Goal: Task Accomplishment & Management: Use online tool/utility

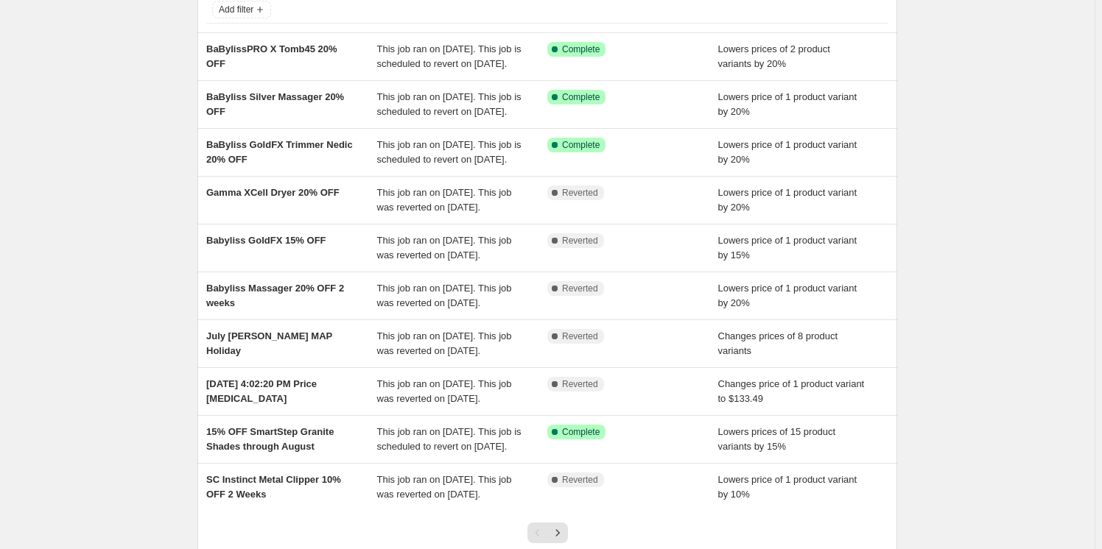
scroll to position [133, 0]
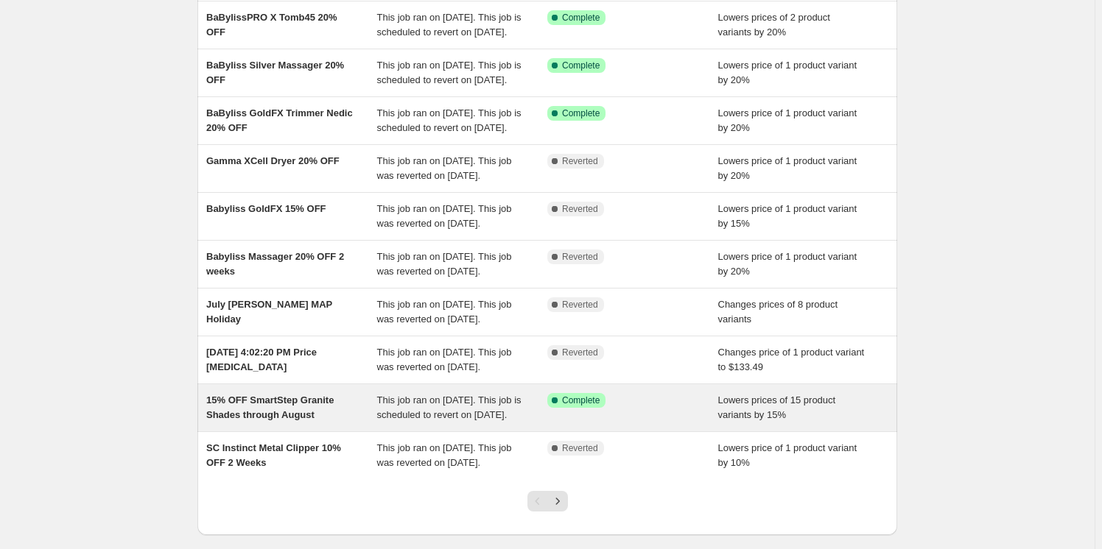
click at [289, 421] on span "15% OFF SmartStep Granite Shades through August" at bounding box center [269, 408] width 127 height 26
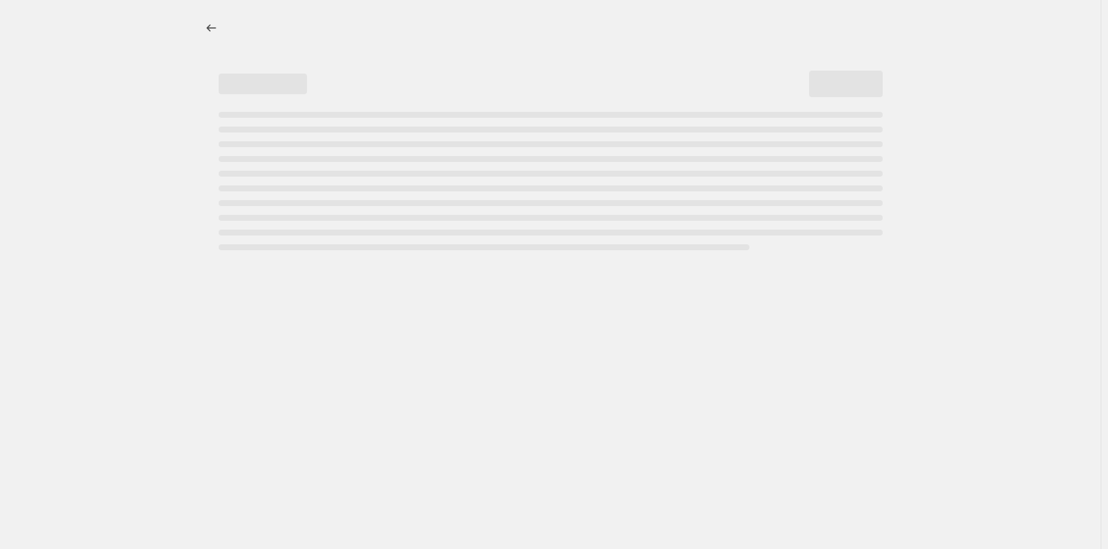
select select "percentage"
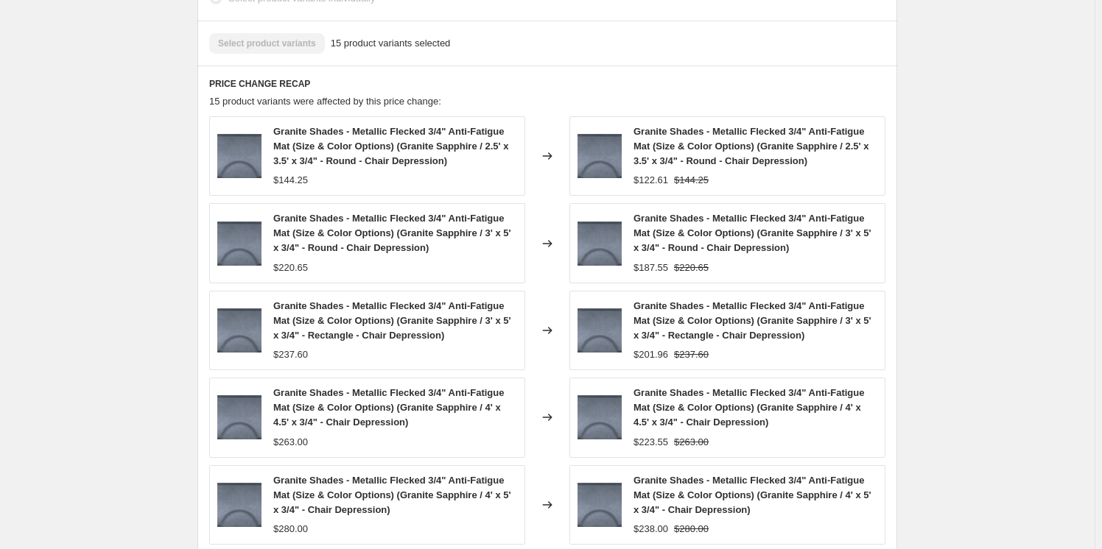
scroll to position [1071, 0]
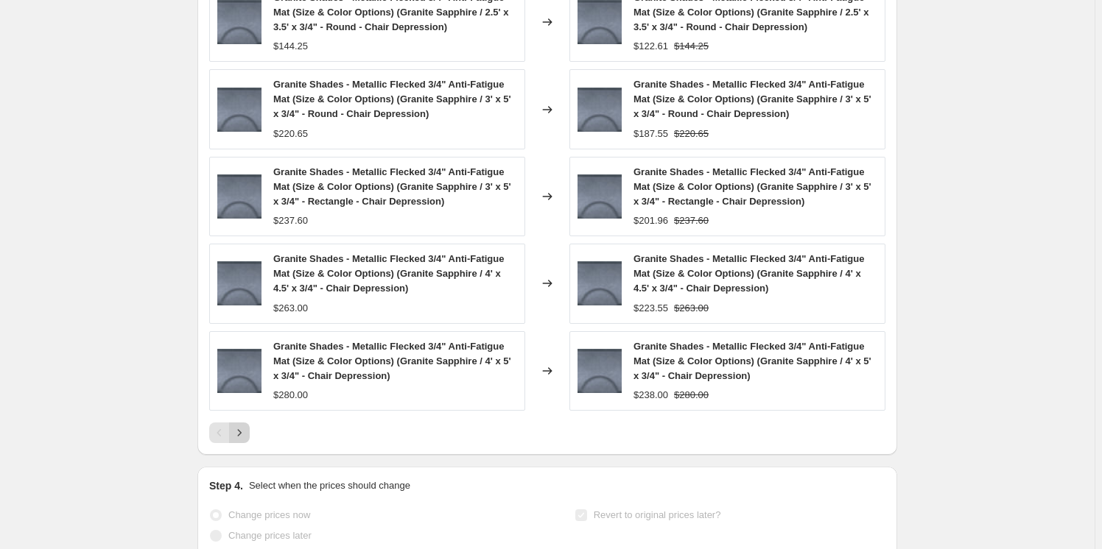
click at [246, 440] on icon "Next" at bounding box center [239, 433] width 15 height 15
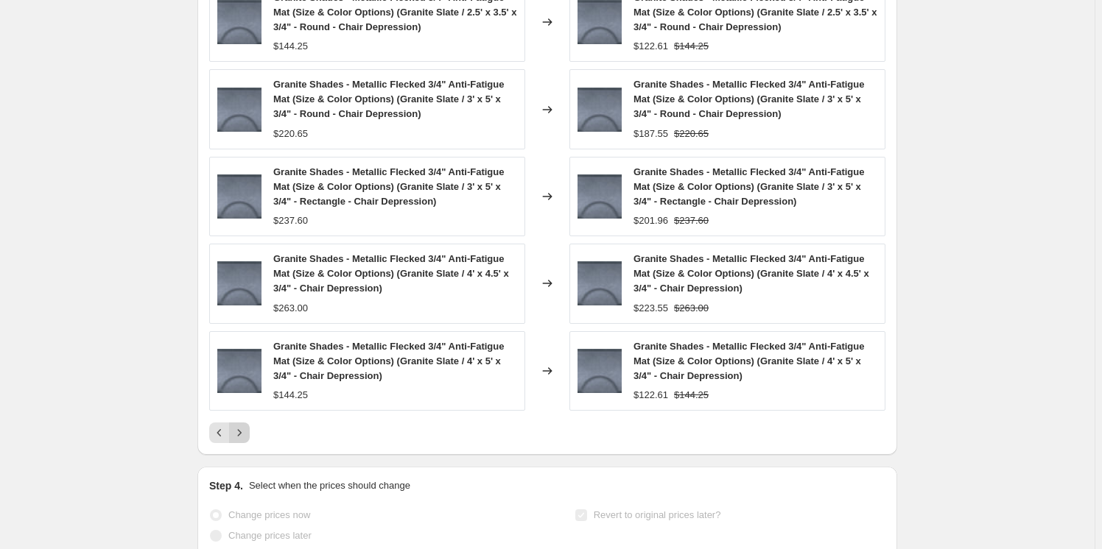
click at [246, 440] on icon "Next" at bounding box center [239, 433] width 15 height 15
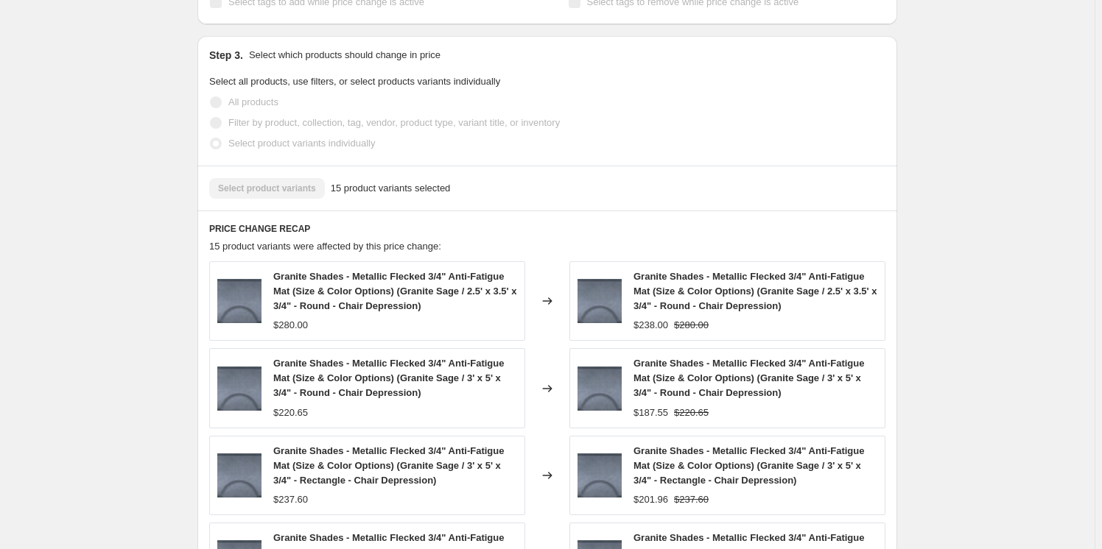
scroll to position [0, 0]
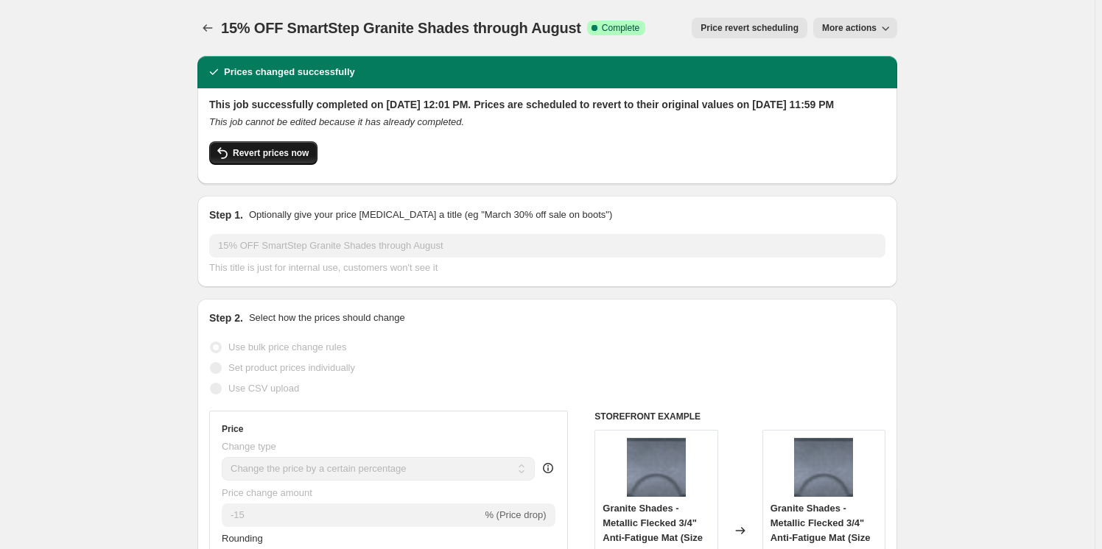
click at [268, 159] on span "Revert prices now" at bounding box center [271, 153] width 76 height 12
checkbox input "false"
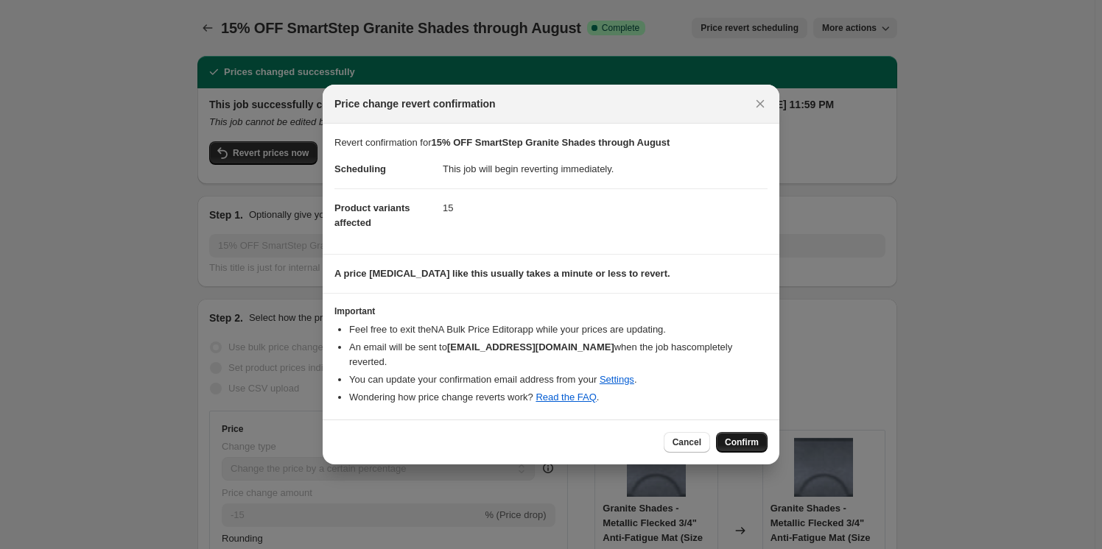
click at [745, 437] on span "Confirm" at bounding box center [742, 443] width 34 height 12
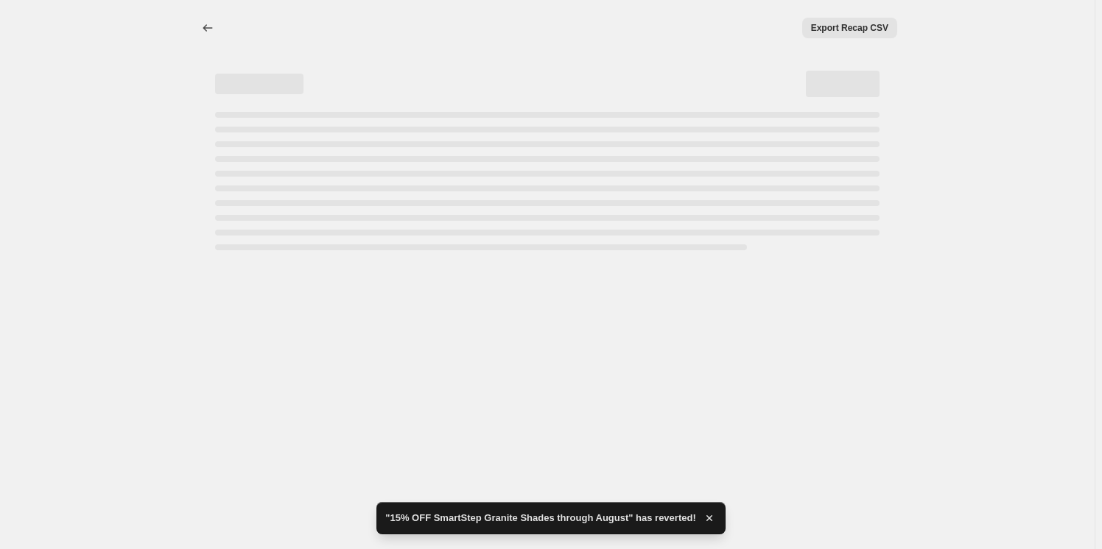
select select "percentage"
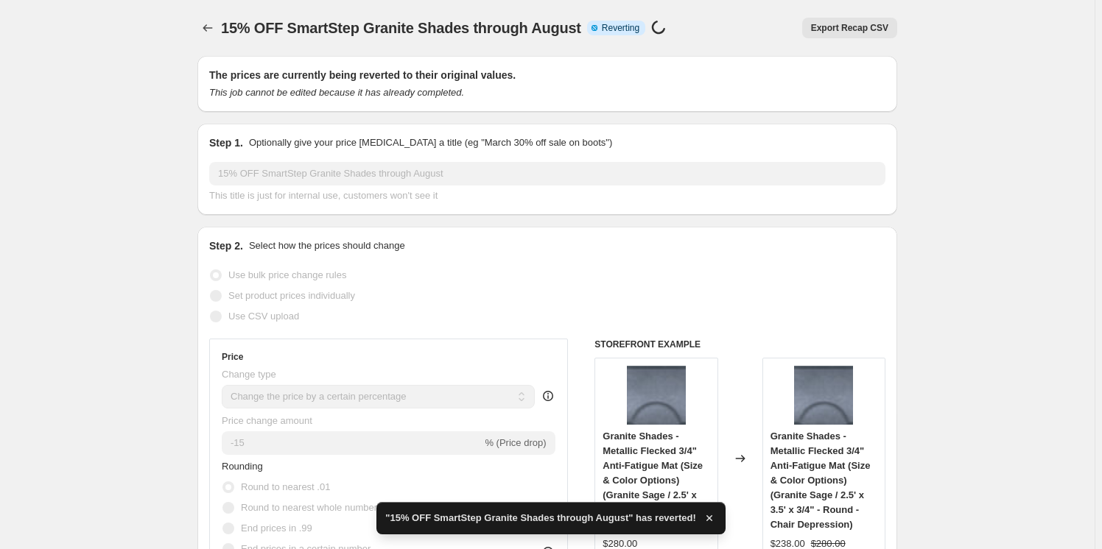
checkbox input "true"
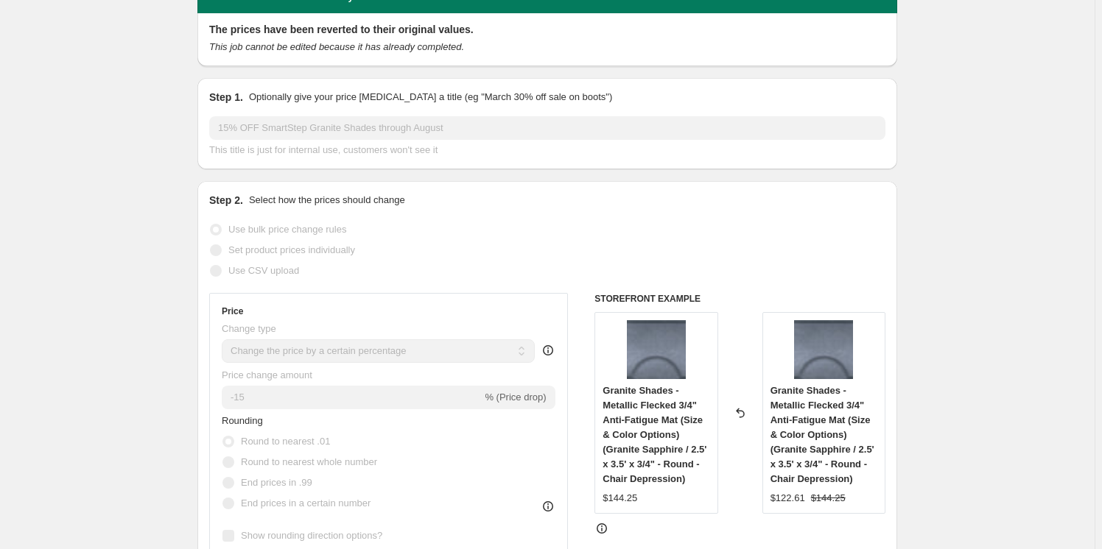
scroll to position [133, 0]
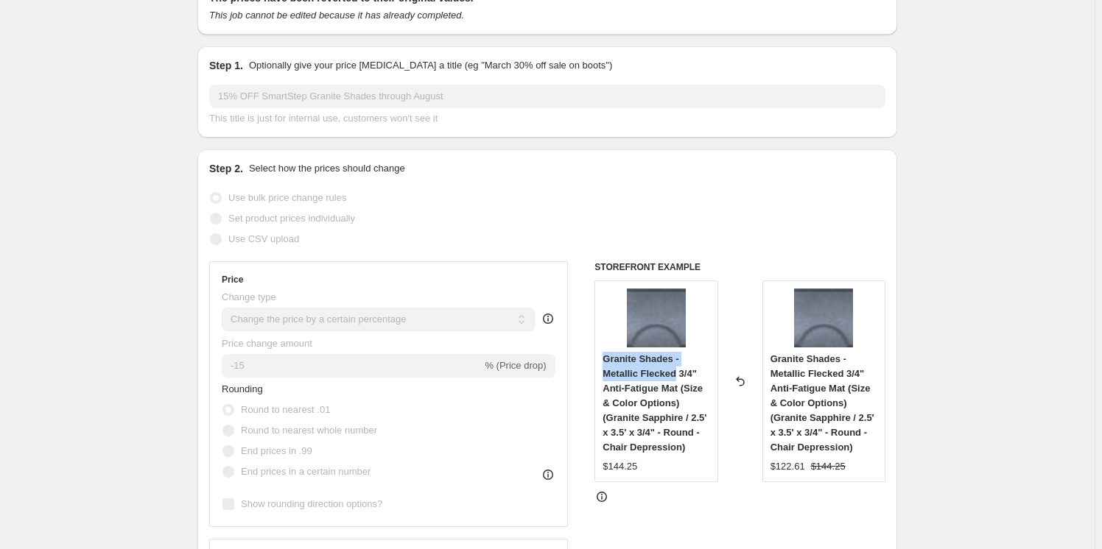
drag, startPoint x: 605, startPoint y: 334, endPoint x: 677, endPoint y: 347, distance: 72.7
click at [677, 354] on span "Granite Shades - Metallic Flecked 3/4" Anti-Fatigue Mat (Size & Color Options) …" at bounding box center [654, 403] width 104 height 99
copy span "Granite Shades - Metallic Flecked"
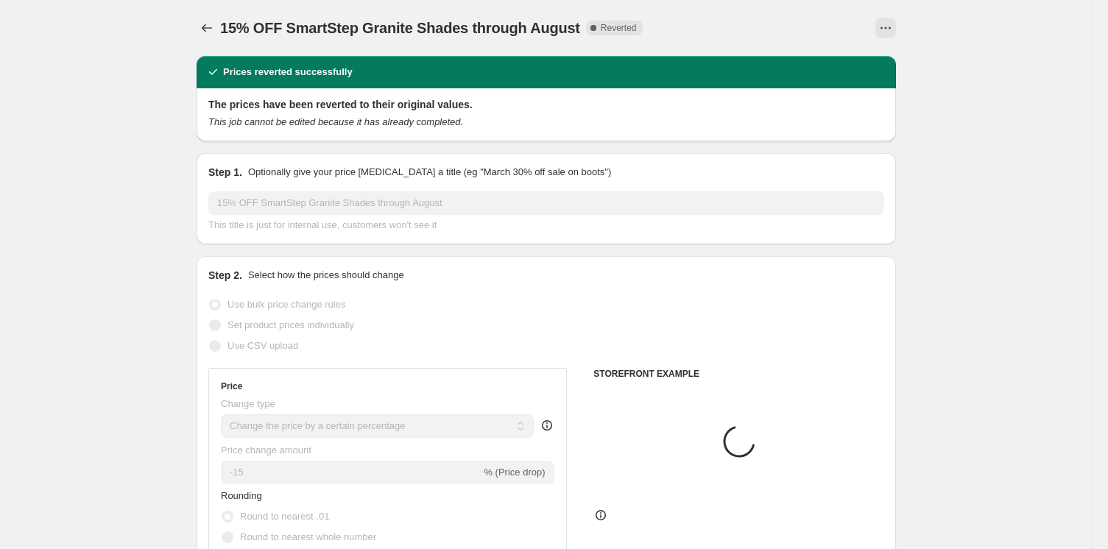
select select "percentage"
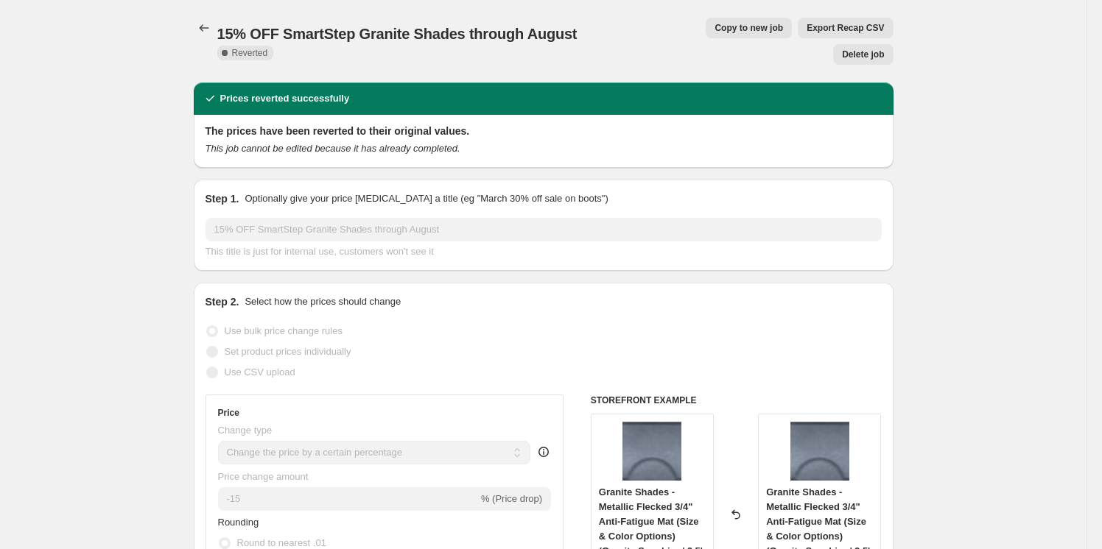
click at [714, 26] on span "Copy to new job" at bounding box center [748, 28] width 68 height 12
select select "percentage"
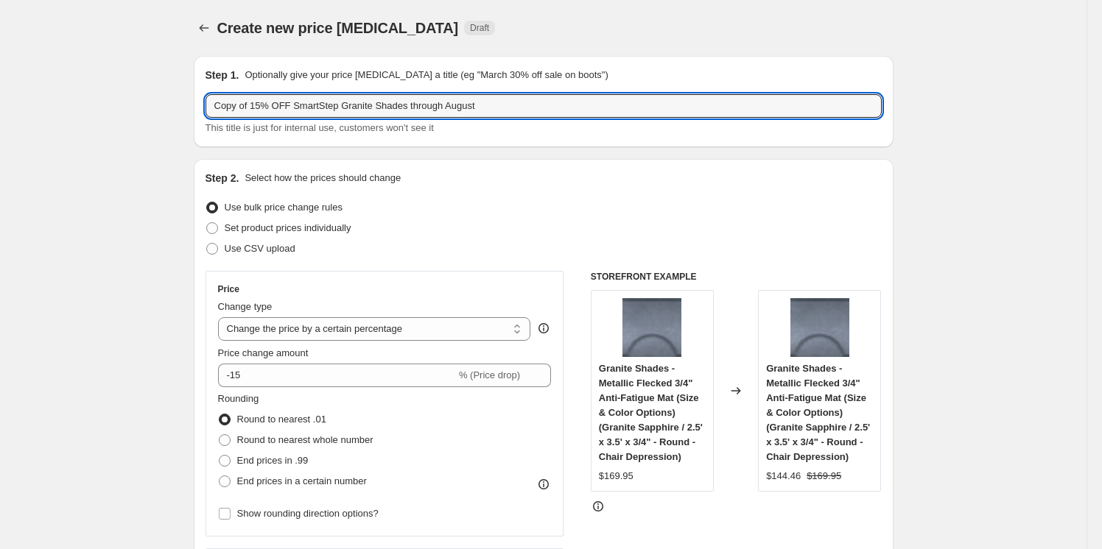
drag, startPoint x: 253, startPoint y: 105, endPoint x: 181, endPoint y: 110, distance: 72.3
click at [323, 105] on input "REVISED 15% OFF SmartStep Granite Shades through August" at bounding box center [543, 106] width 676 height 24
type input "REVISED 15% OFF Smart Step Granite Shades through August"
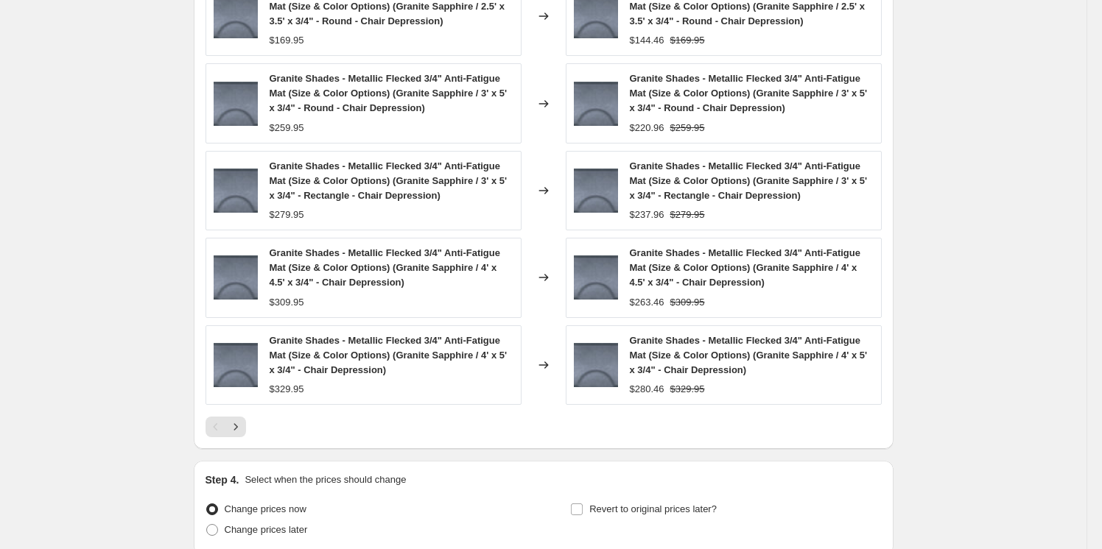
scroll to position [1063, 0]
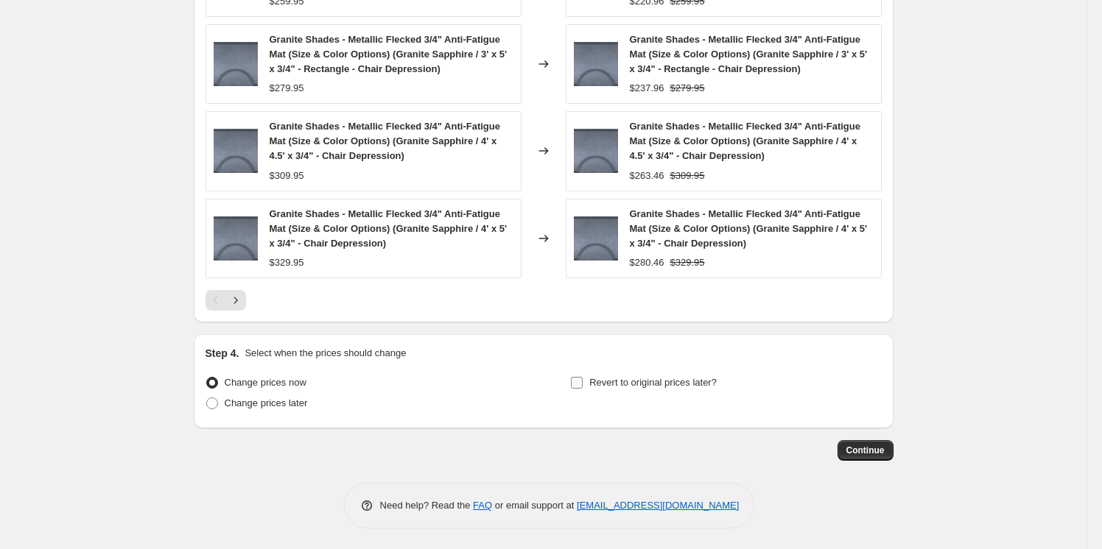
click at [597, 384] on span "Revert to original prices later?" at bounding box center [652, 382] width 127 height 11
click at [583, 384] on input "Revert to original prices later?" at bounding box center [577, 383] width 12 height 12
checkbox input "true"
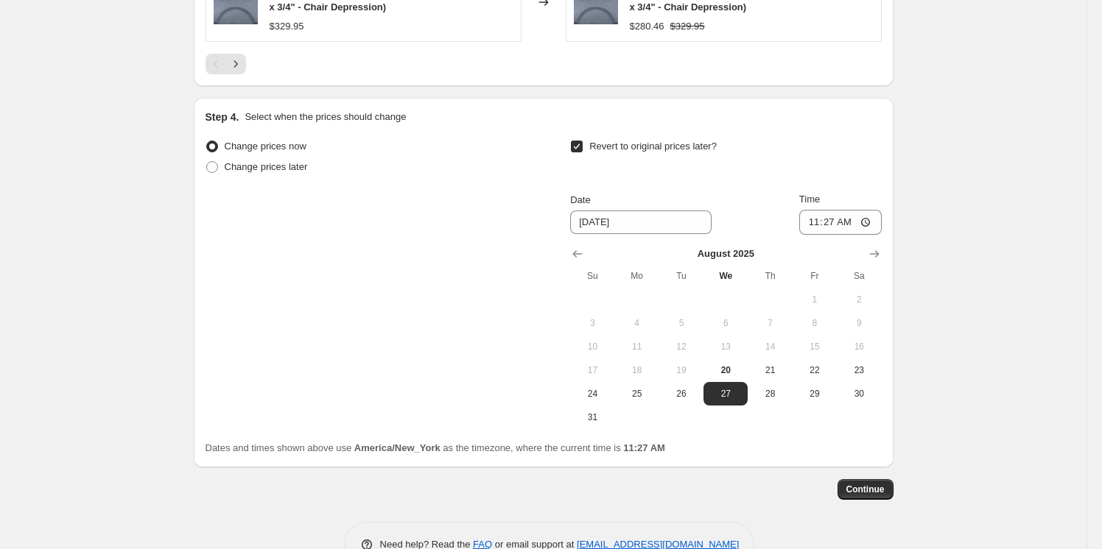
scroll to position [1332, 0]
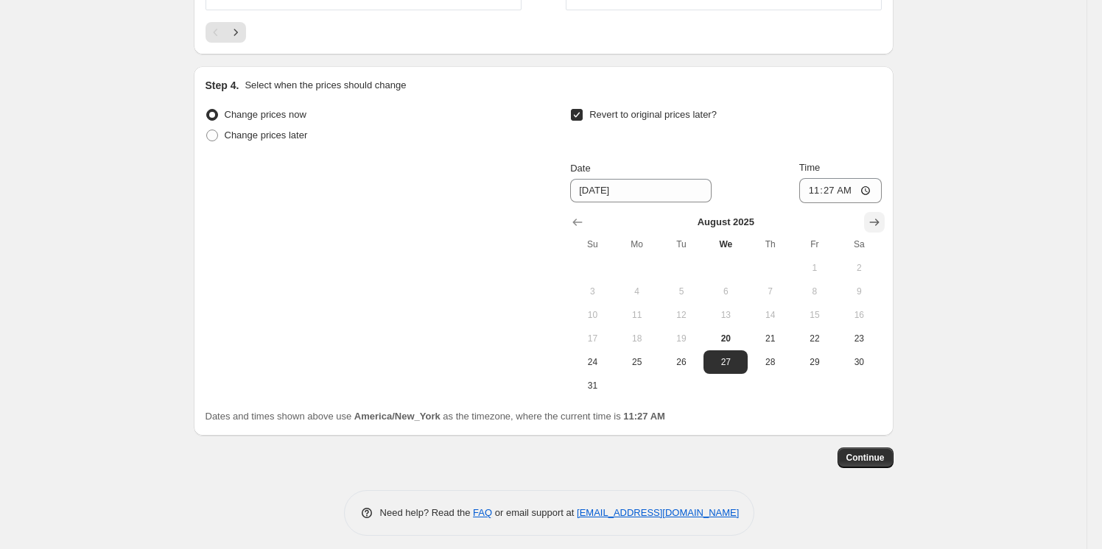
click at [876, 217] on icon "Show next month, September 2025" at bounding box center [874, 222] width 15 height 15
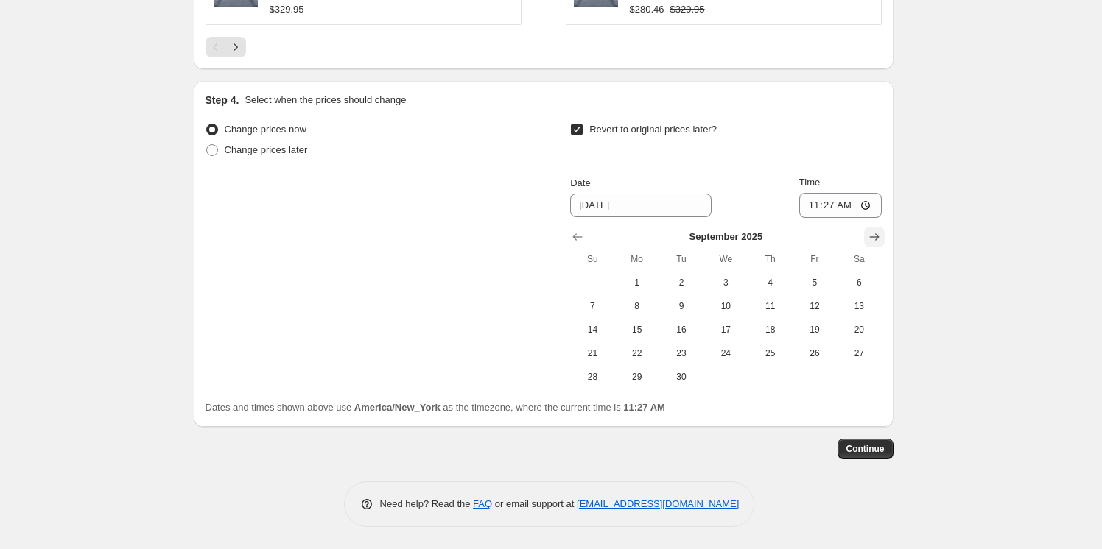
scroll to position [1315, 0]
click at [651, 278] on span "1" at bounding box center [637, 284] width 32 height 12
type input "[DATE]"
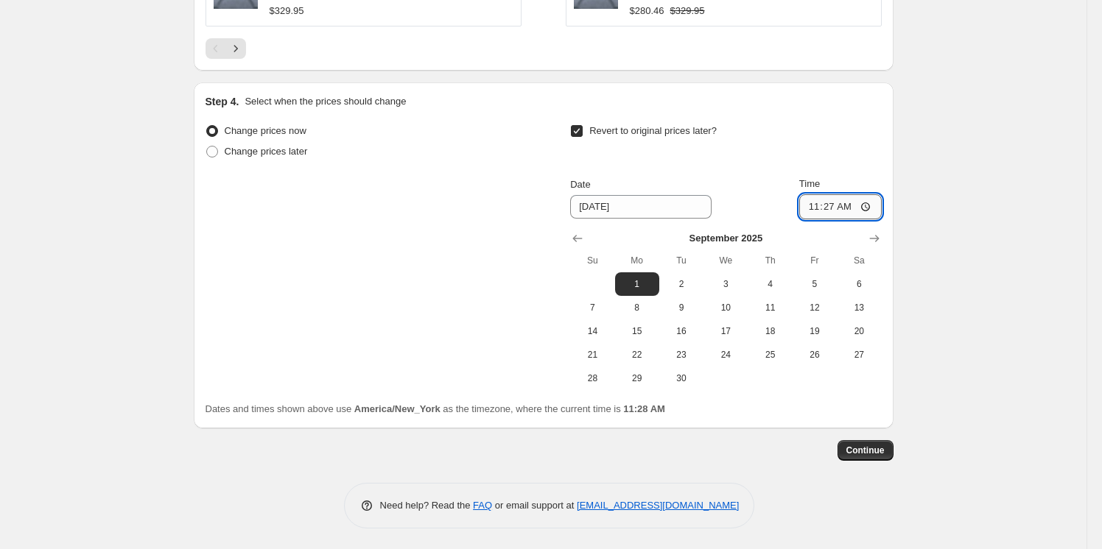
click at [809, 204] on input "11:27" at bounding box center [840, 206] width 82 height 25
type input "03:00"
click at [871, 446] on span "Continue" at bounding box center [865, 451] width 38 height 12
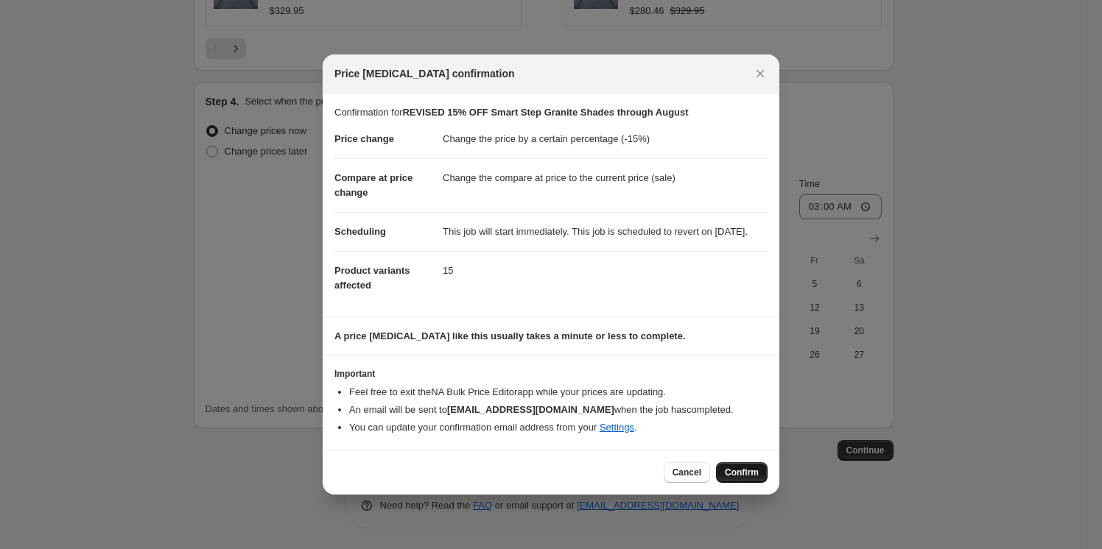
click at [728, 479] on span "Confirm" at bounding box center [742, 473] width 34 height 12
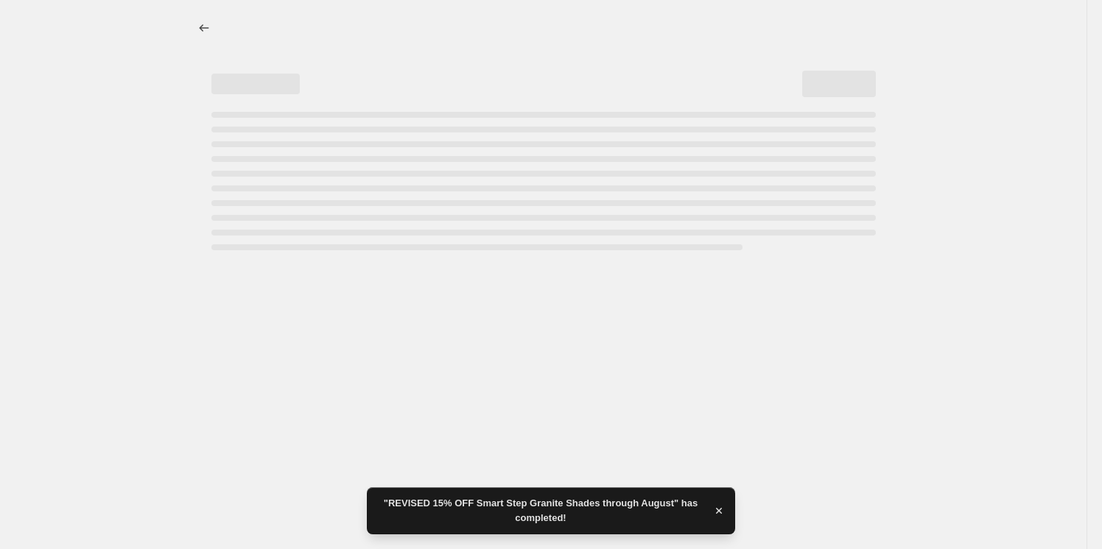
select select "percentage"
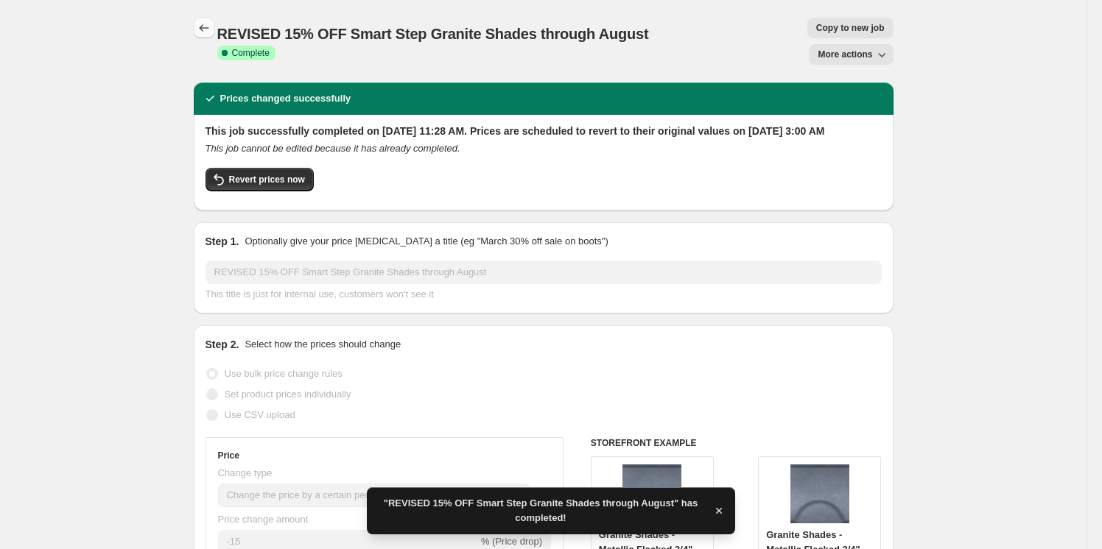
click at [200, 21] on icon "Price change jobs" at bounding box center [204, 28] width 15 height 15
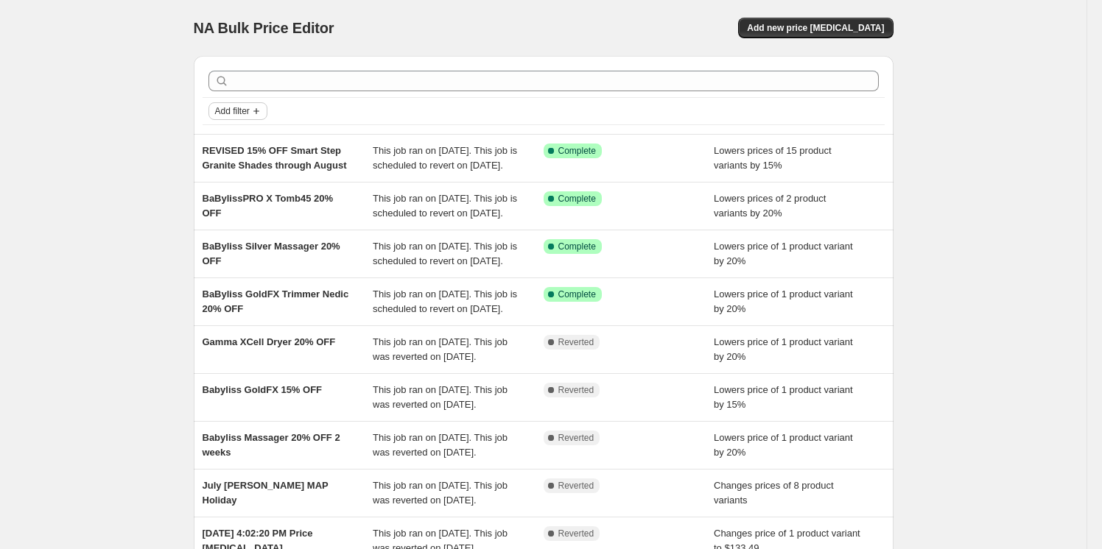
click at [239, 103] on button "Add filter" at bounding box center [237, 111] width 59 height 18
click at [176, 107] on div "NA Bulk Price Editor. This page is ready NA Bulk Price Editor Add new price [ME…" at bounding box center [543, 379] width 1086 height 759
click at [242, 108] on span "Add filter" at bounding box center [232, 111] width 35 height 12
click at [243, 139] on span "Job status" at bounding box center [242, 139] width 43 height 11
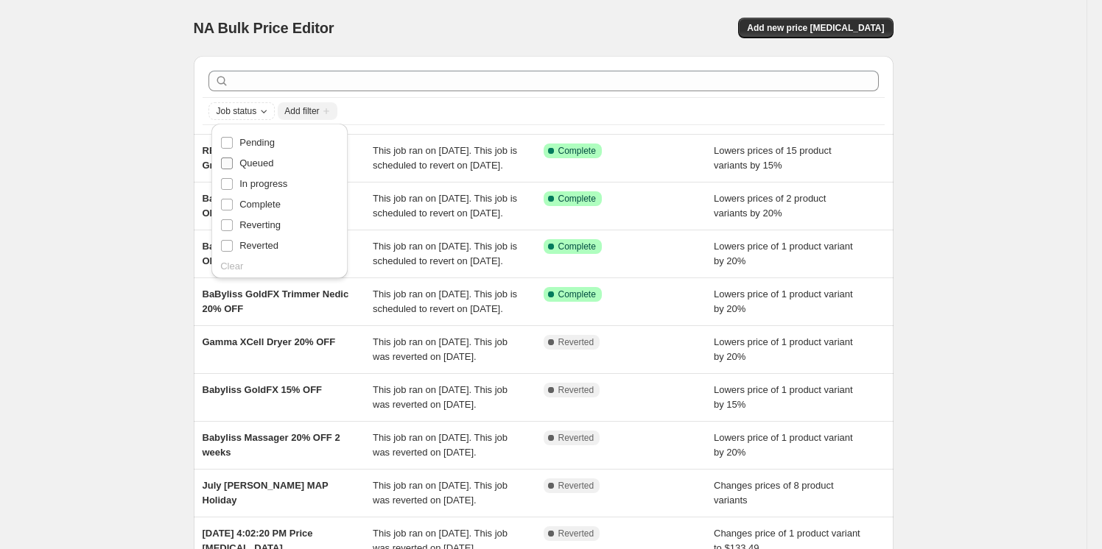
click at [272, 161] on span "Queued" at bounding box center [256, 163] width 34 height 11
click at [233, 161] on input "Queued" at bounding box center [227, 164] width 12 height 12
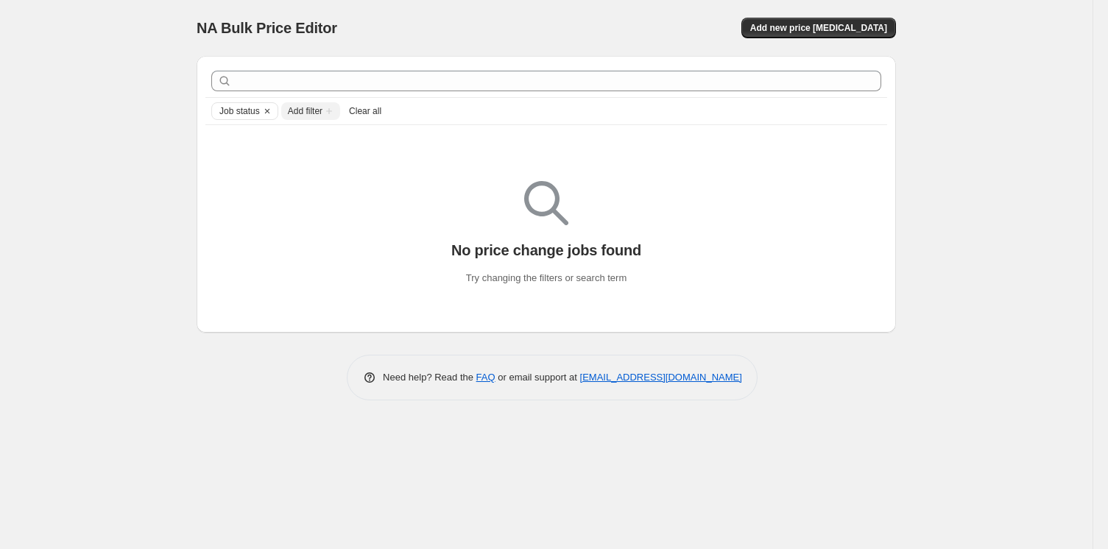
click at [299, 110] on span "Add filter" at bounding box center [305, 111] width 35 height 12
click at [255, 111] on span "Job status" at bounding box center [239, 111] width 41 height 12
click at [255, 146] on span "Pending" at bounding box center [256, 142] width 35 height 11
click at [233, 146] on input "Pending" at bounding box center [227, 143] width 12 height 12
click at [250, 111] on span "Job status" at bounding box center [239, 111] width 41 height 12
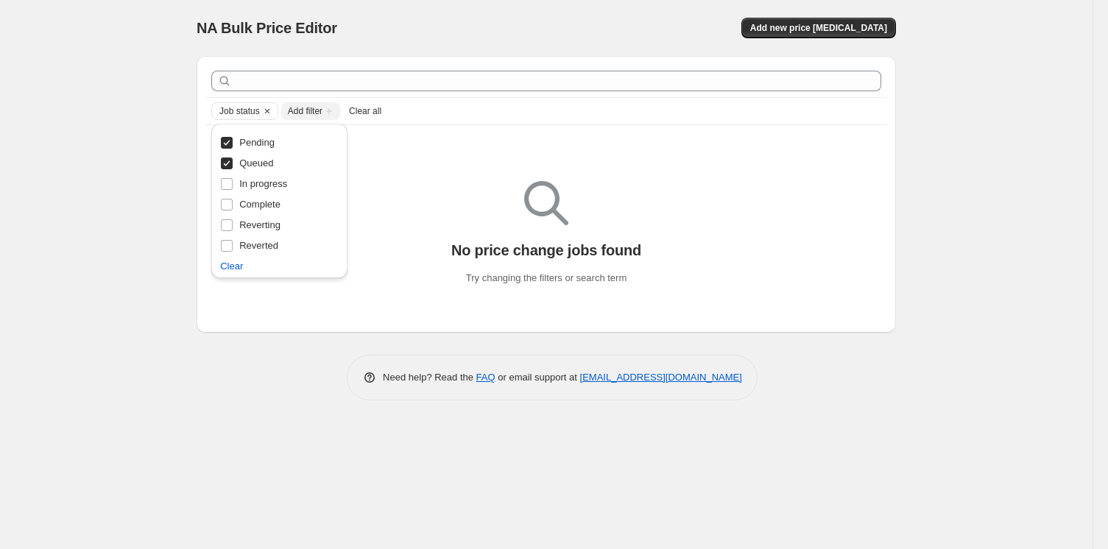
click at [248, 159] on span "Queued" at bounding box center [256, 163] width 34 height 11
click at [233, 159] on input "Queued" at bounding box center [227, 164] width 12 height 12
click at [239, 108] on span "Job status" at bounding box center [239, 111] width 41 height 12
click at [256, 199] on span "Complete" at bounding box center [259, 204] width 41 height 11
click at [233, 199] on input "Complete" at bounding box center [227, 205] width 12 height 12
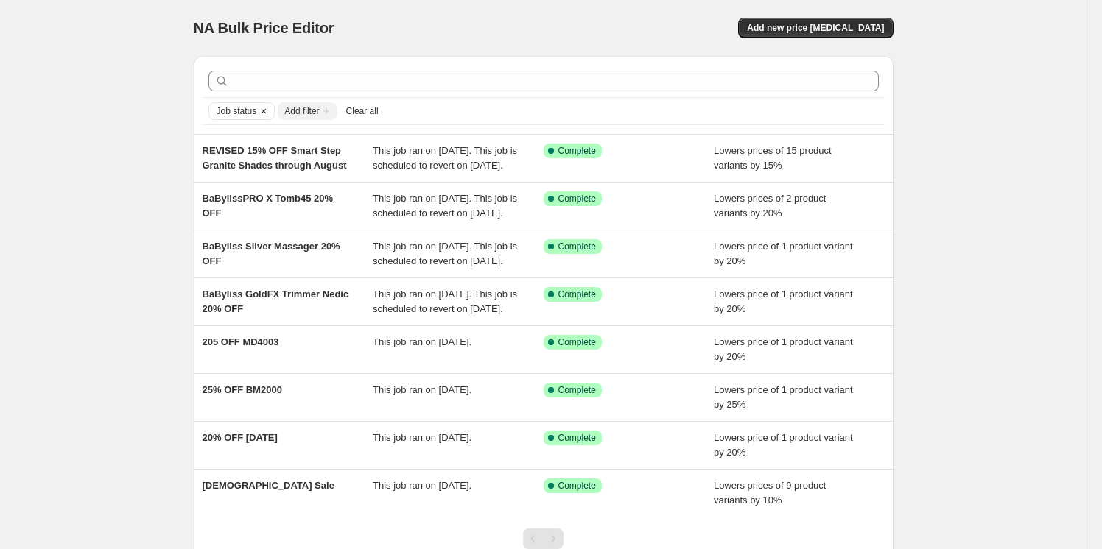
click at [250, 113] on span "Job status" at bounding box center [237, 111] width 41 height 12
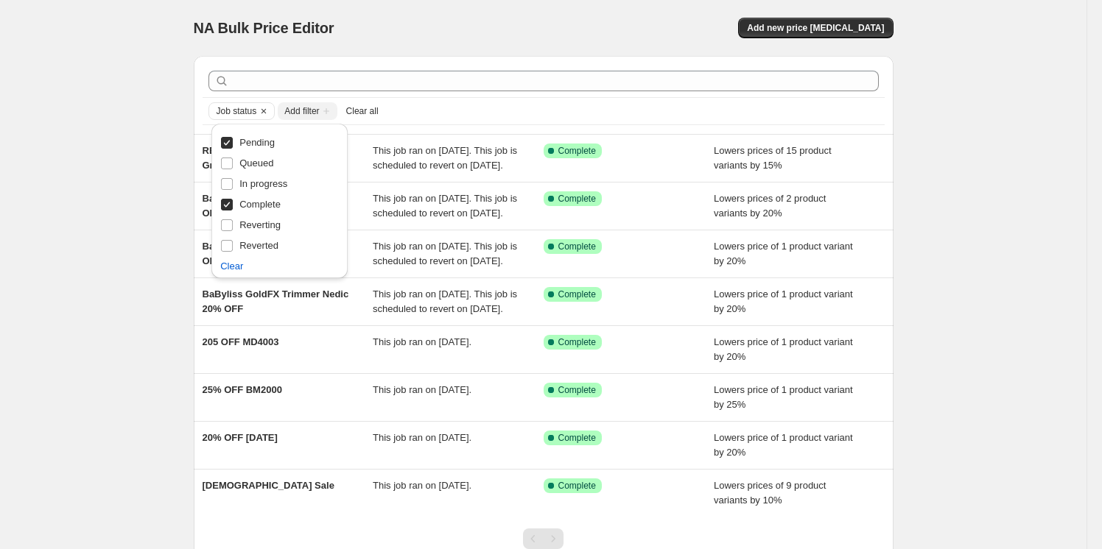
click at [249, 139] on span "Pending" at bounding box center [256, 142] width 35 height 11
click at [233, 139] on input "Pending" at bounding box center [227, 143] width 12 height 12
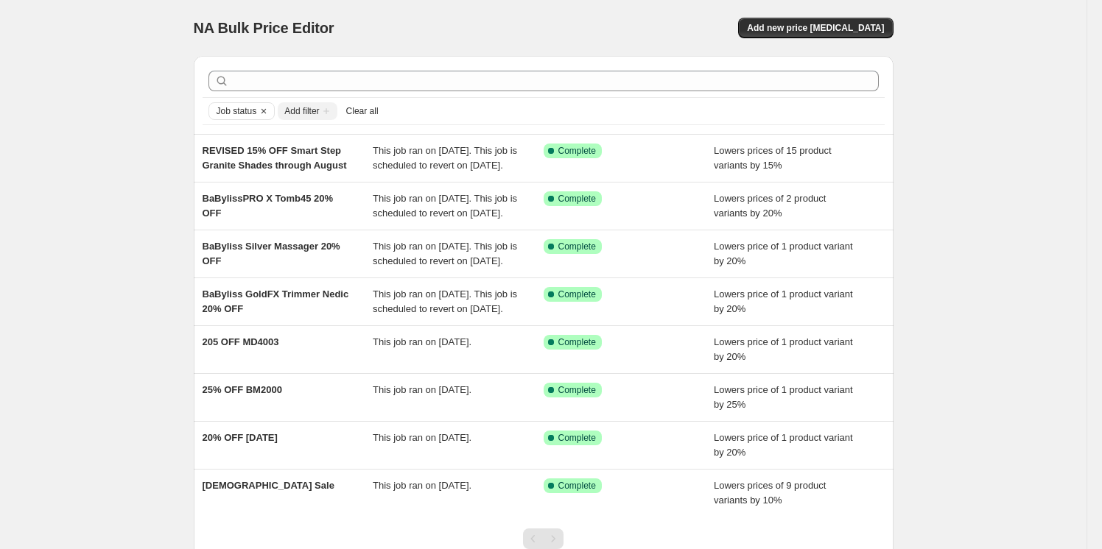
click at [265, 110] on icon "Clear" at bounding box center [264, 111] width 12 height 12
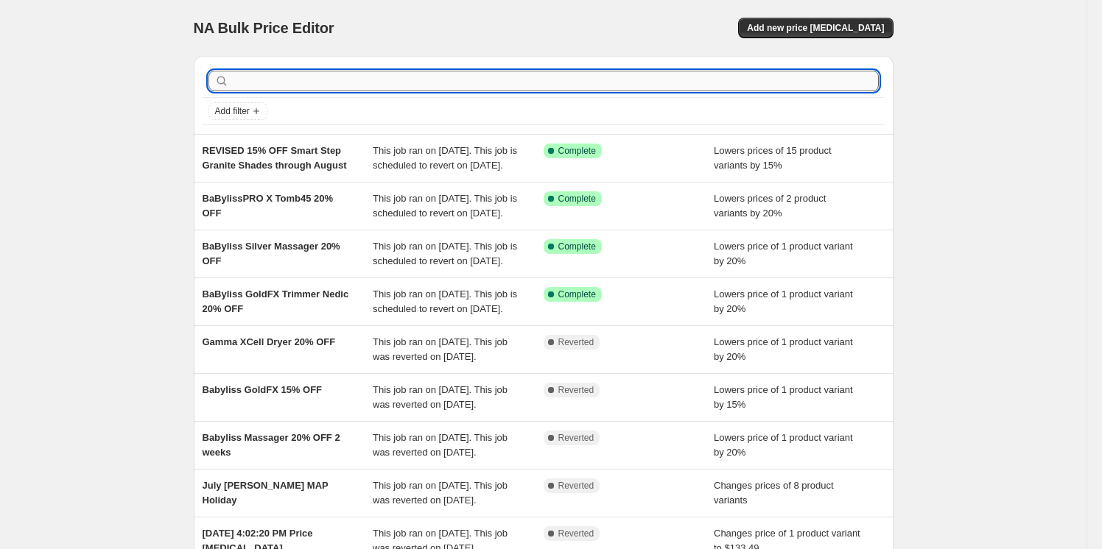
click at [282, 76] on input "text" at bounding box center [555, 81] width 647 height 21
type input "SMART"
